Goal: Task Accomplishment & Management: Use online tool/utility

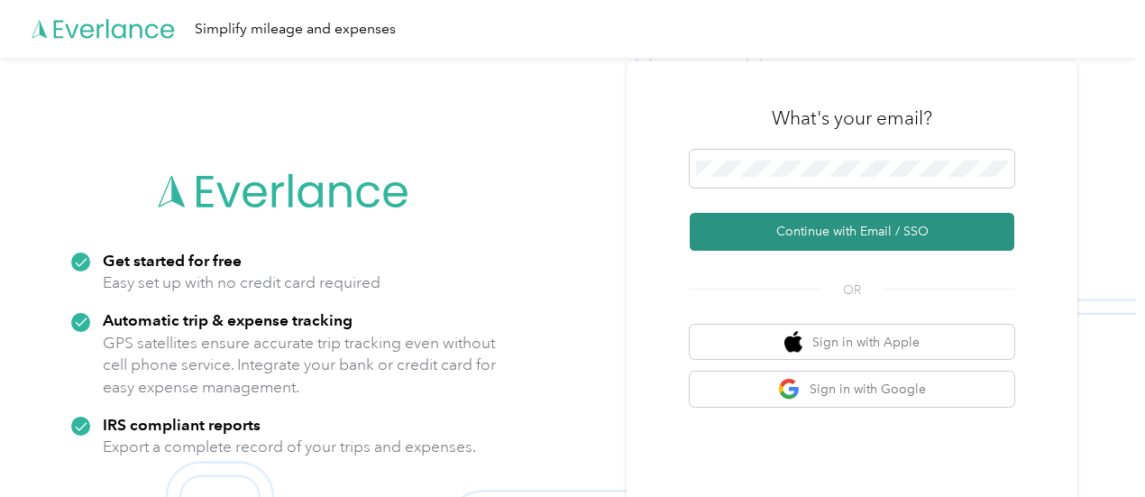
click at [854, 236] on button "Continue with Email / SSO" at bounding box center [852, 232] width 325 height 38
click at [886, 238] on button "Continue with Email / SSO" at bounding box center [852, 232] width 325 height 38
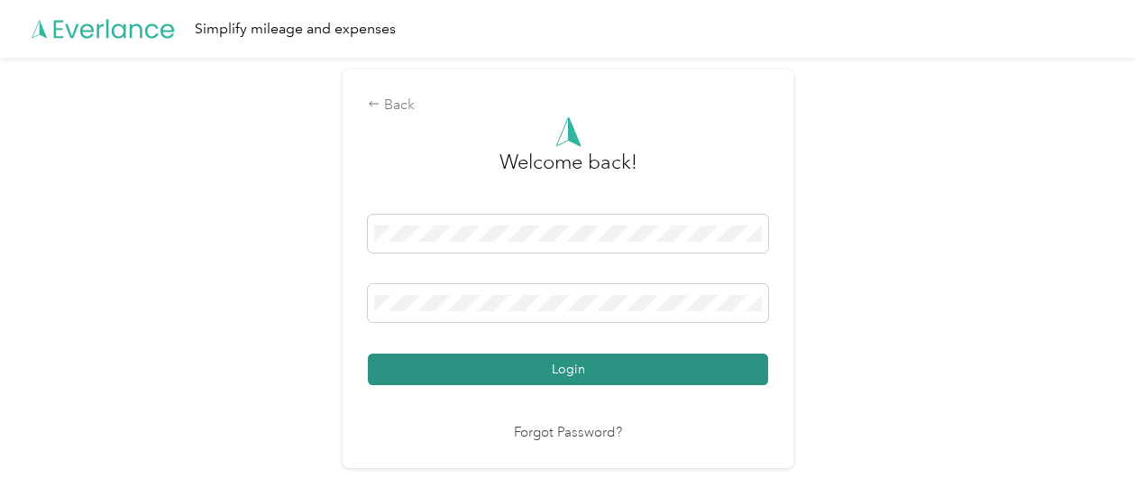
click at [570, 369] on button "Login" at bounding box center [568, 369] width 400 height 32
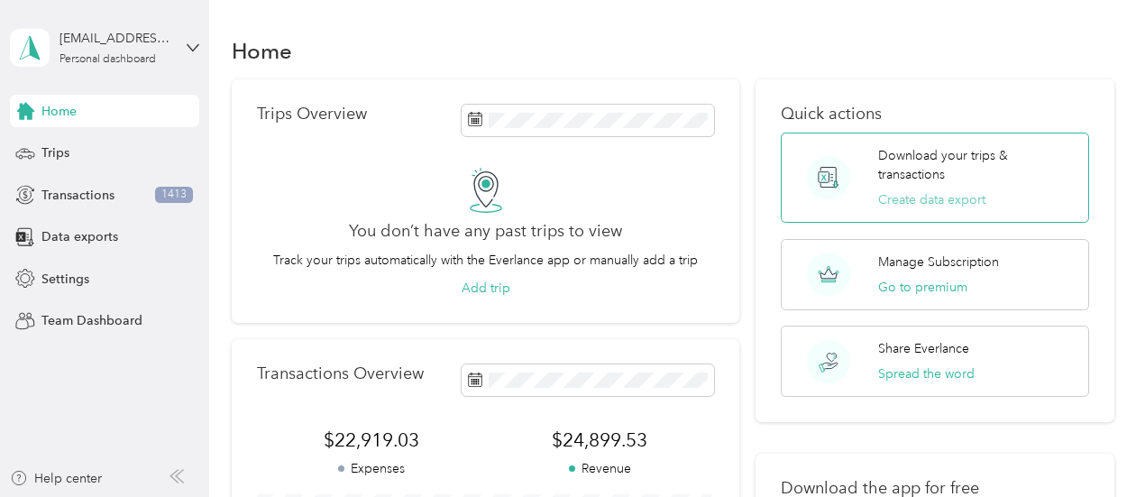
click at [904, 194] on button "Create data export" at bounding box center [931, 199] width 107 height 19
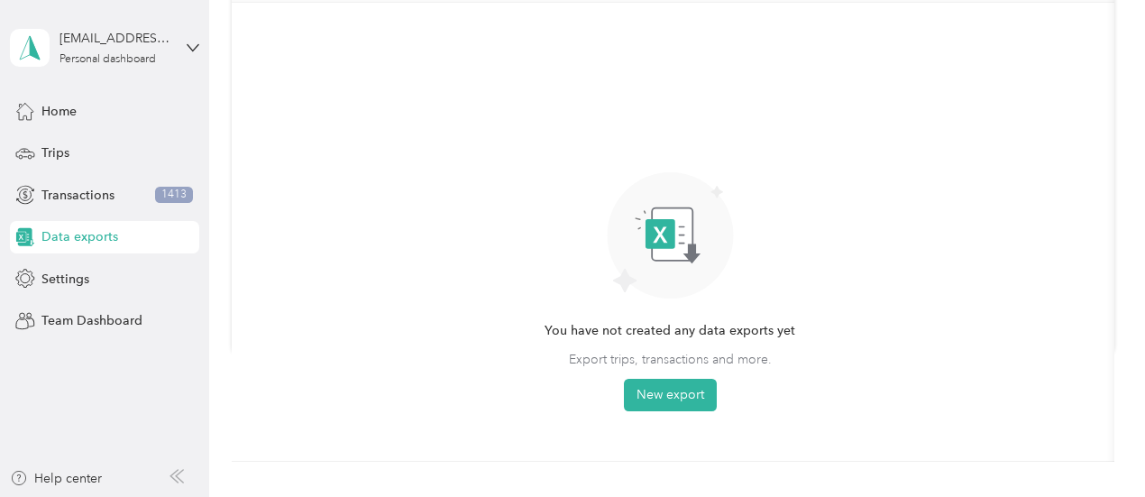
scroll to position [159, 0]
click at [660, 393] on button "New export" at bounding box center [670, 392] width 93 height 32
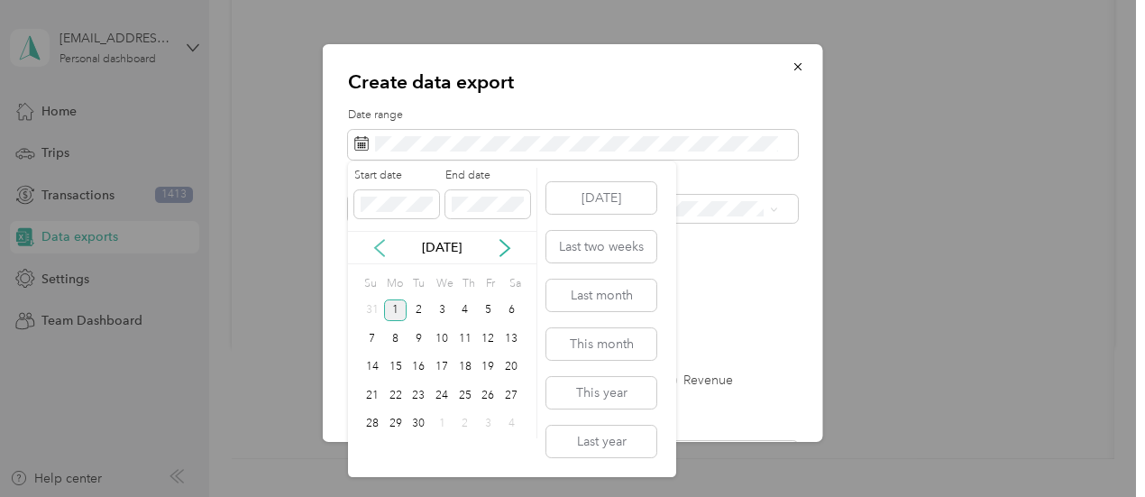
click at [380, 252] on icon at bounding box center [379, 248] width 9 height 16
click at [377, 251] on icon at bounding box center [379, 248] width 9 height 16
click at [395, 394] on div "21" at bounding box center [395, 395] width 23 height 23
click at [513, 252] on icon at bounding box center [505, 248] width 18 height 18
click at [442, 394] on div "20" at bounding box center [441, 395] width 23 height 23
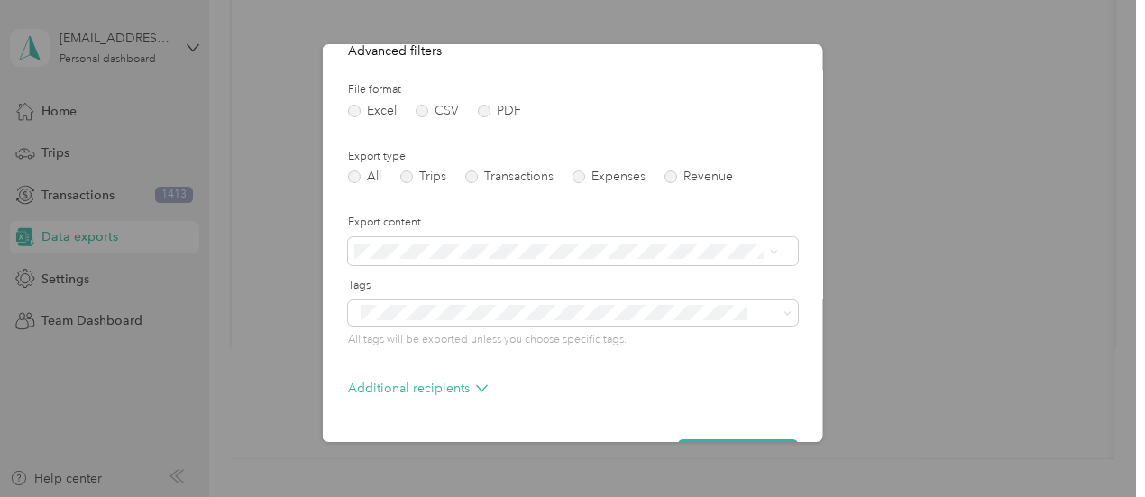
scroll to position [258, 0]
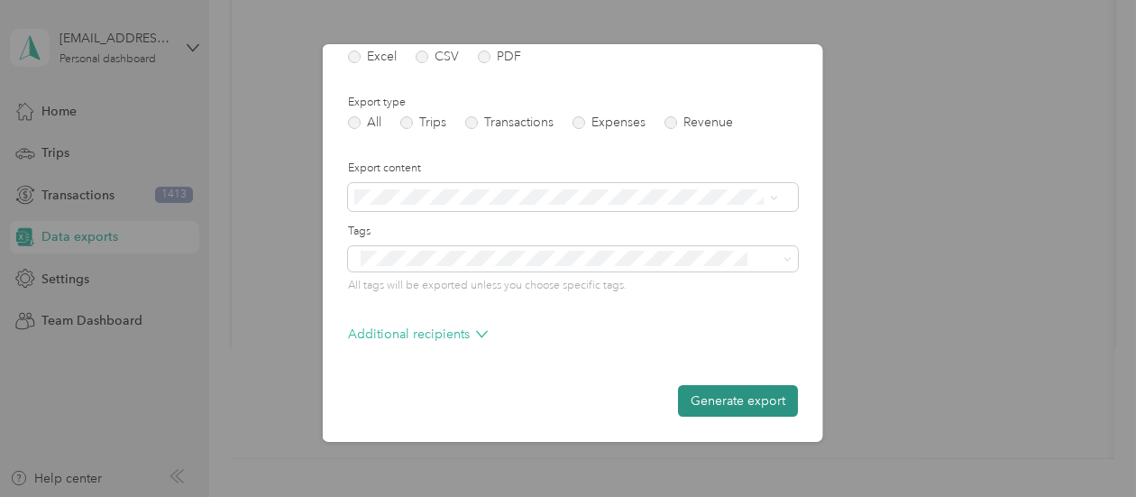
click at [713, 405] on button "Generate export" at bounding box center [738, 401] width 120 height 32
